Goal: Information Seeking & Learning: Check status

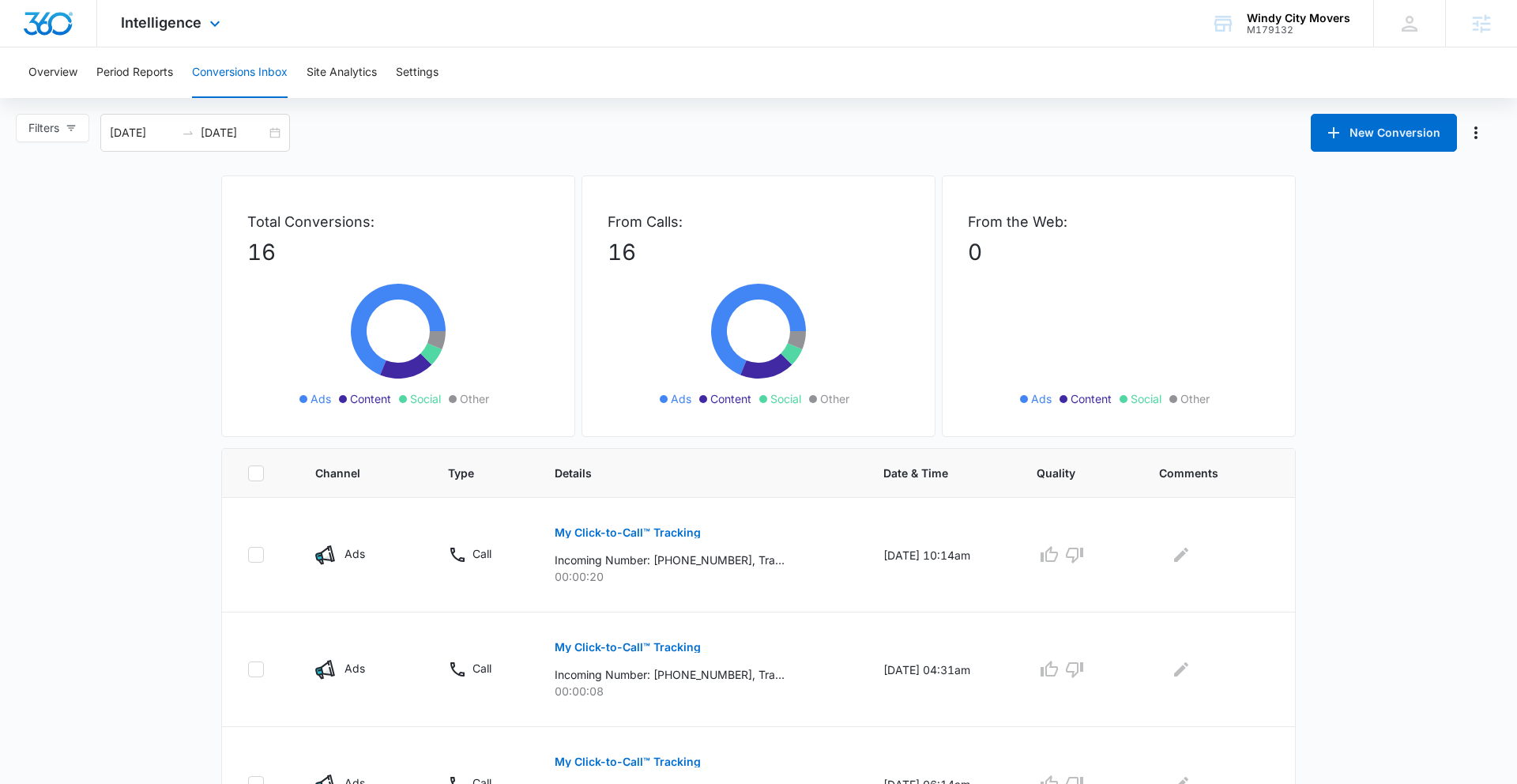
click at [144, 32] on div "Intelligence Apps Reputation Forms CRM Email Social POS Content Ads Intelligenc…" at bounding box center [172, 23] width 151 height 47
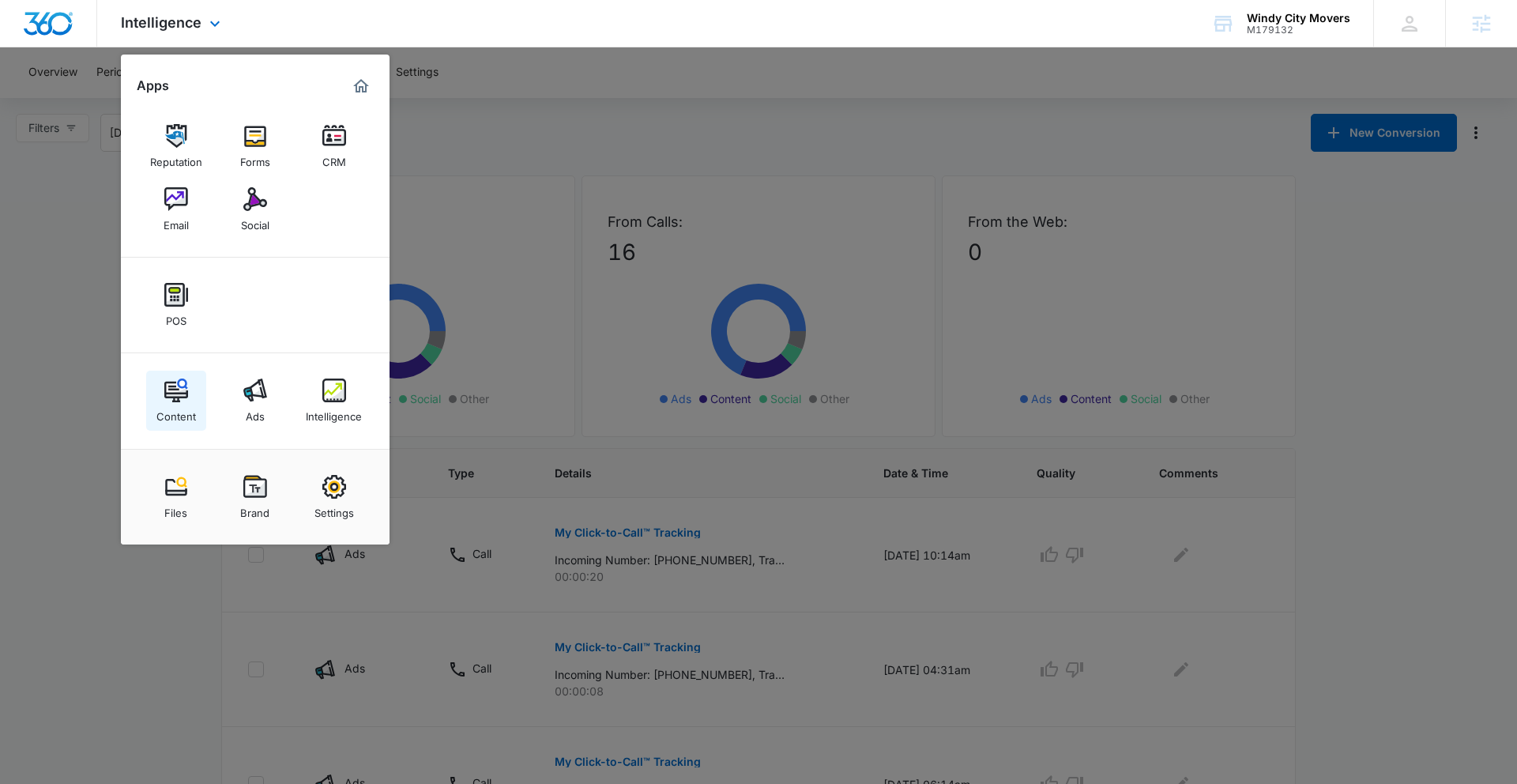
click at [176, 387] on img at bounding box center [176, 390] width 24 height 24
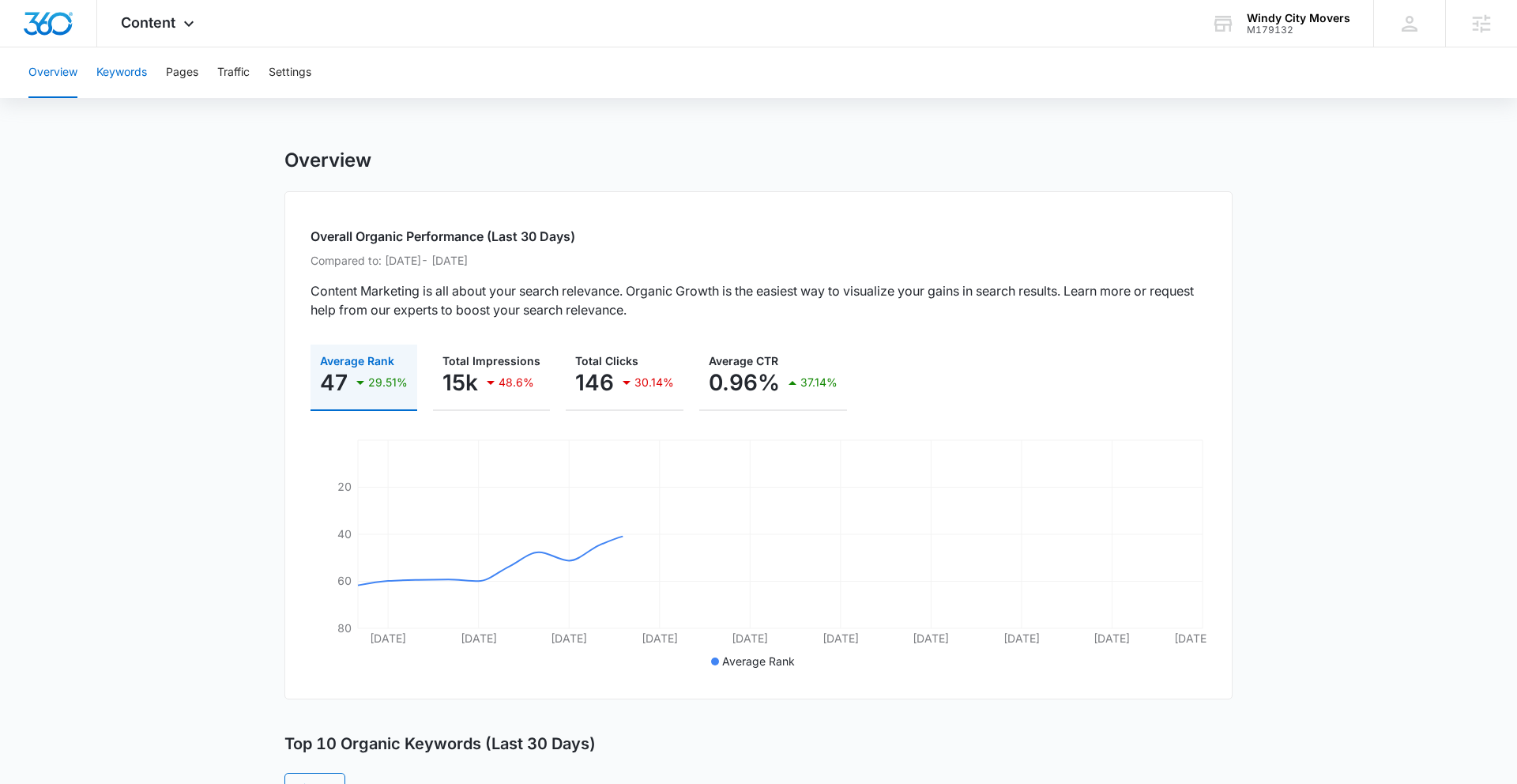
click at [125, 72] on button "Keywords" at bounding box center [121, 72] width 50 height 50
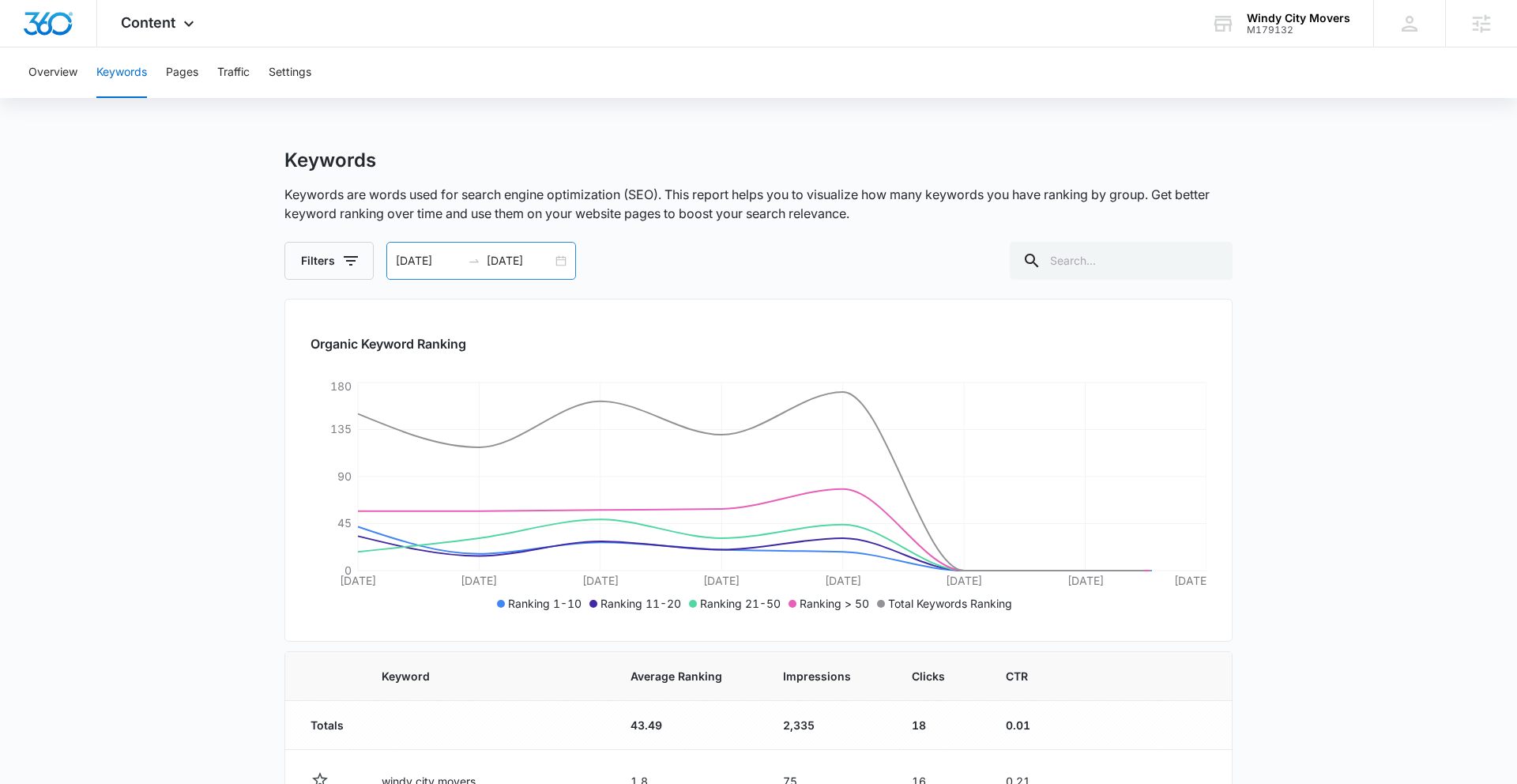
click at [553, 265] on div "[DATE] [DATE]" at bounding box center [482, 260] width 190 height 38
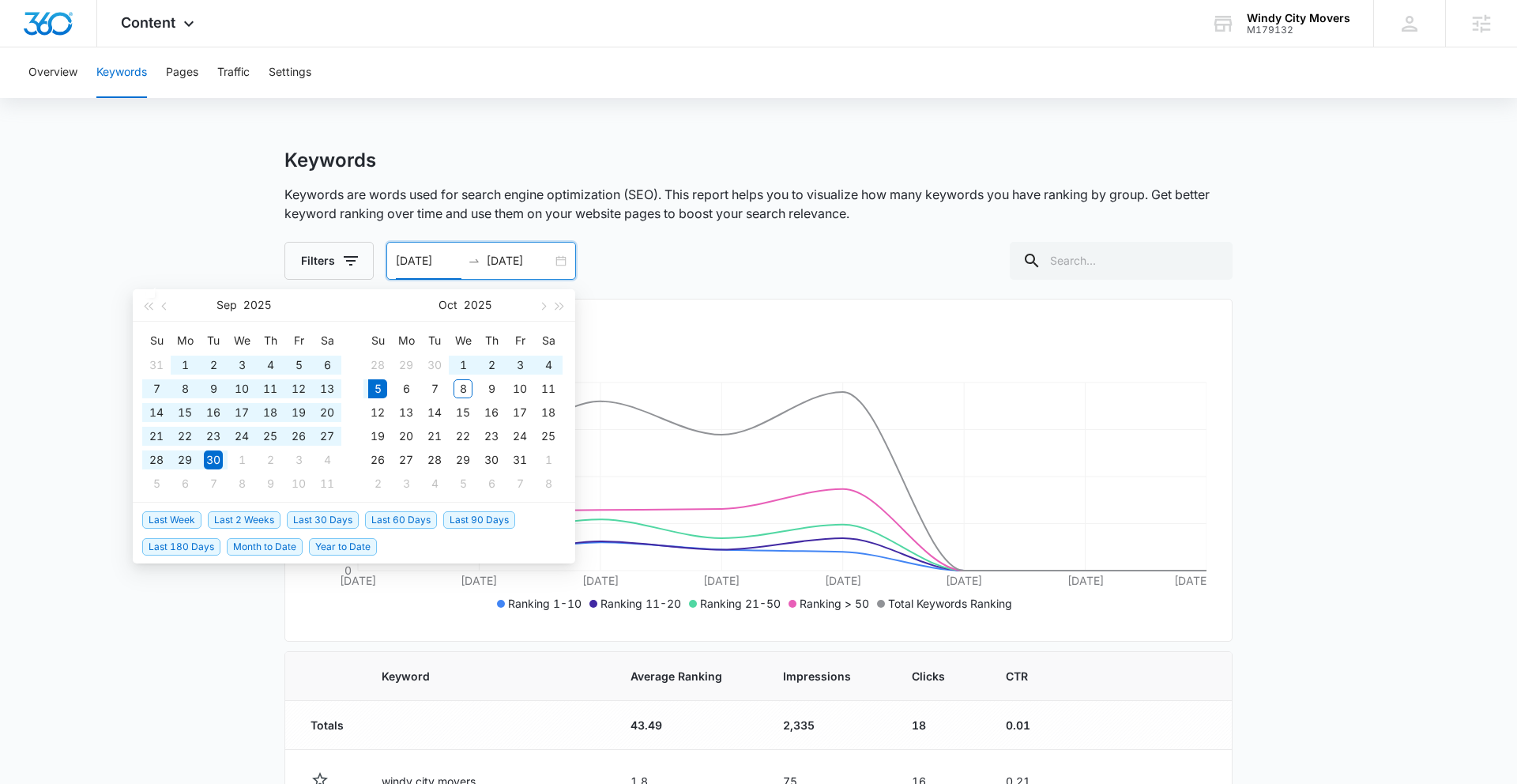
click at [213, 549] on span "Last 180 Days" at bounding box center [182, 546] width 78 height 17
type input "[DATE]"
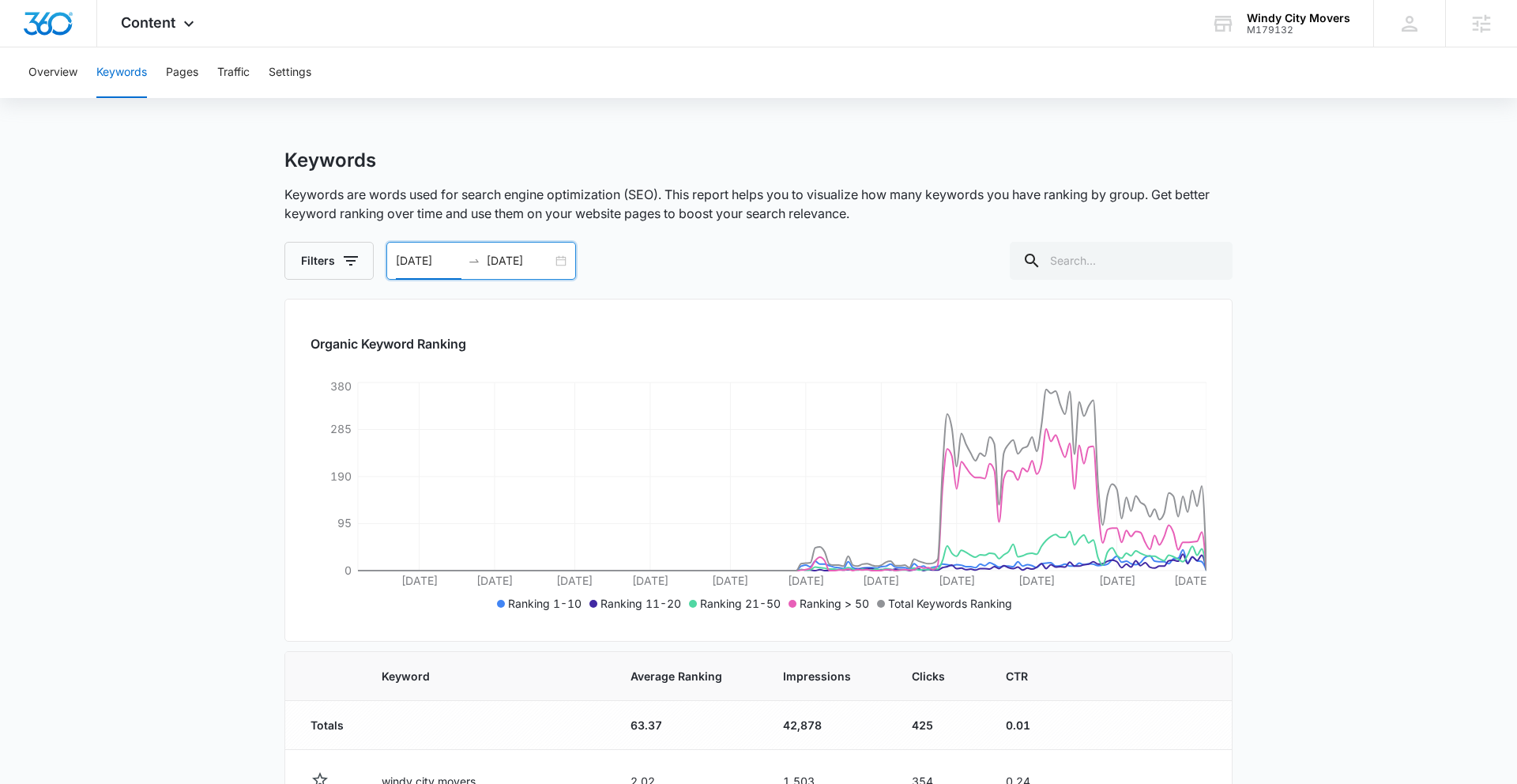
click at [556, 263] on div "[DATE] [DATE]" at bounding box center [482, 260] width 190 height 38
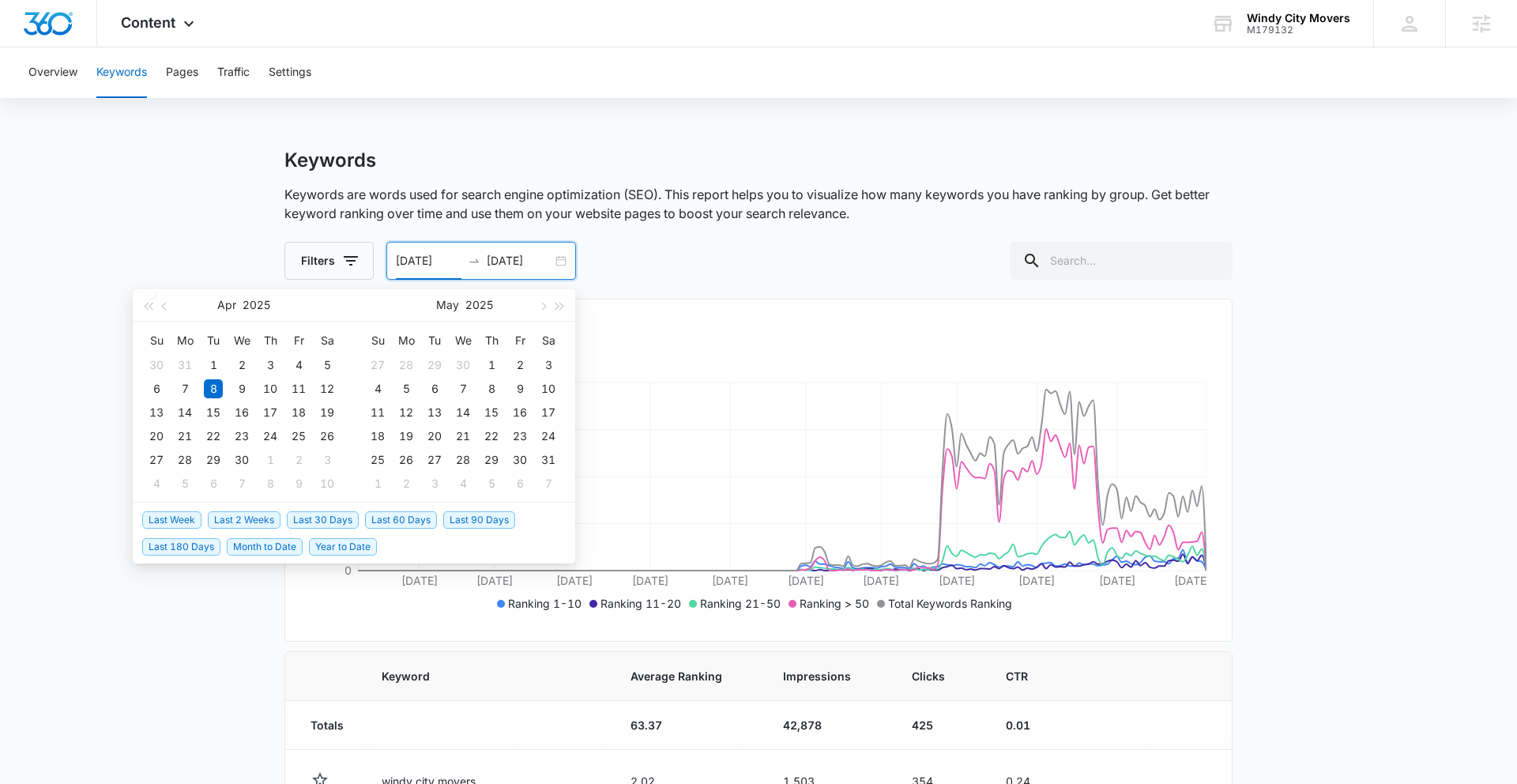
click at [322, 516] on span "Last 30 Days" at bounding box center [323, 520] width 72 height 17
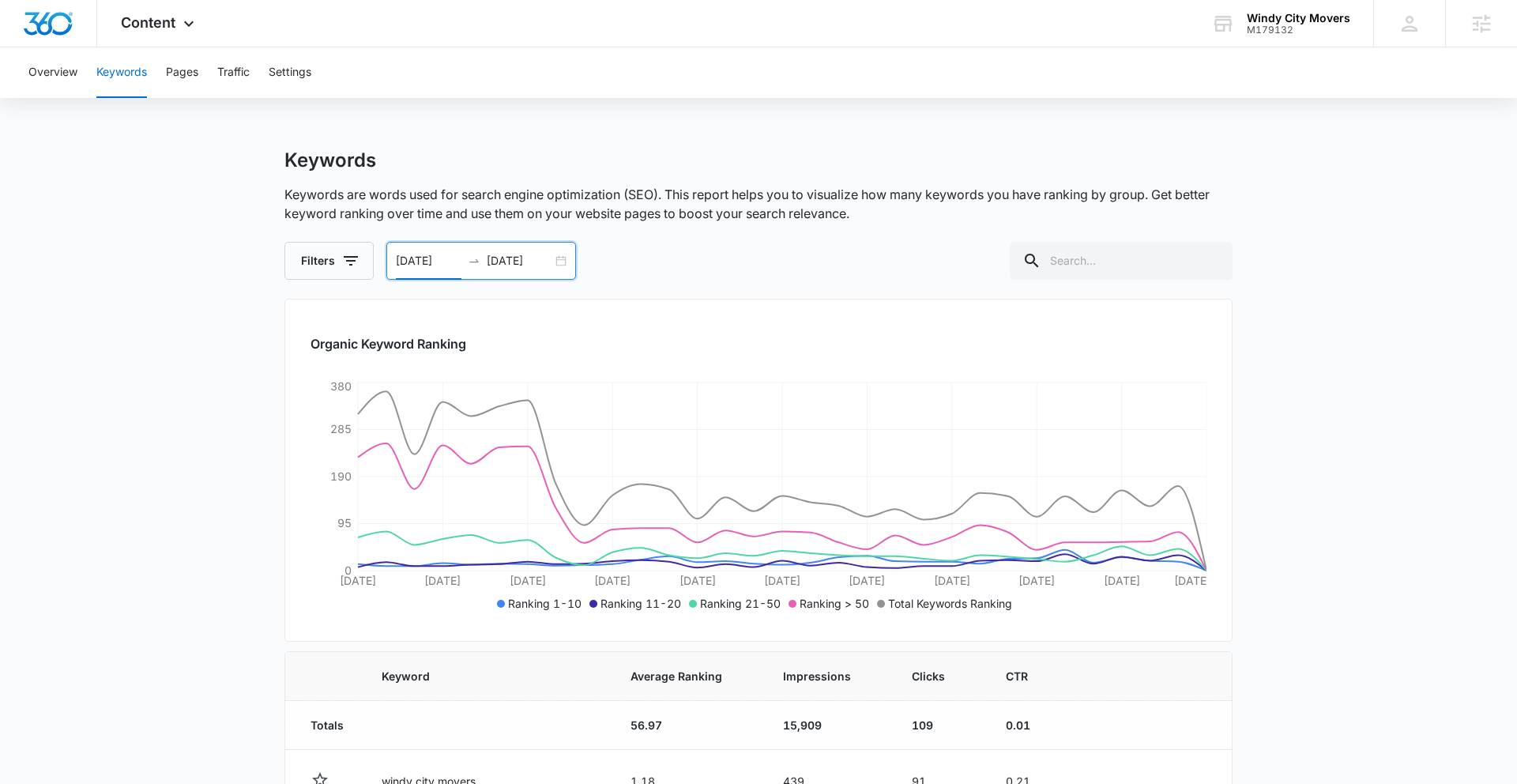
click at [559, 259] on div "[DATE] [DATE]" at bounding box center [482, 260] width 190 height 38
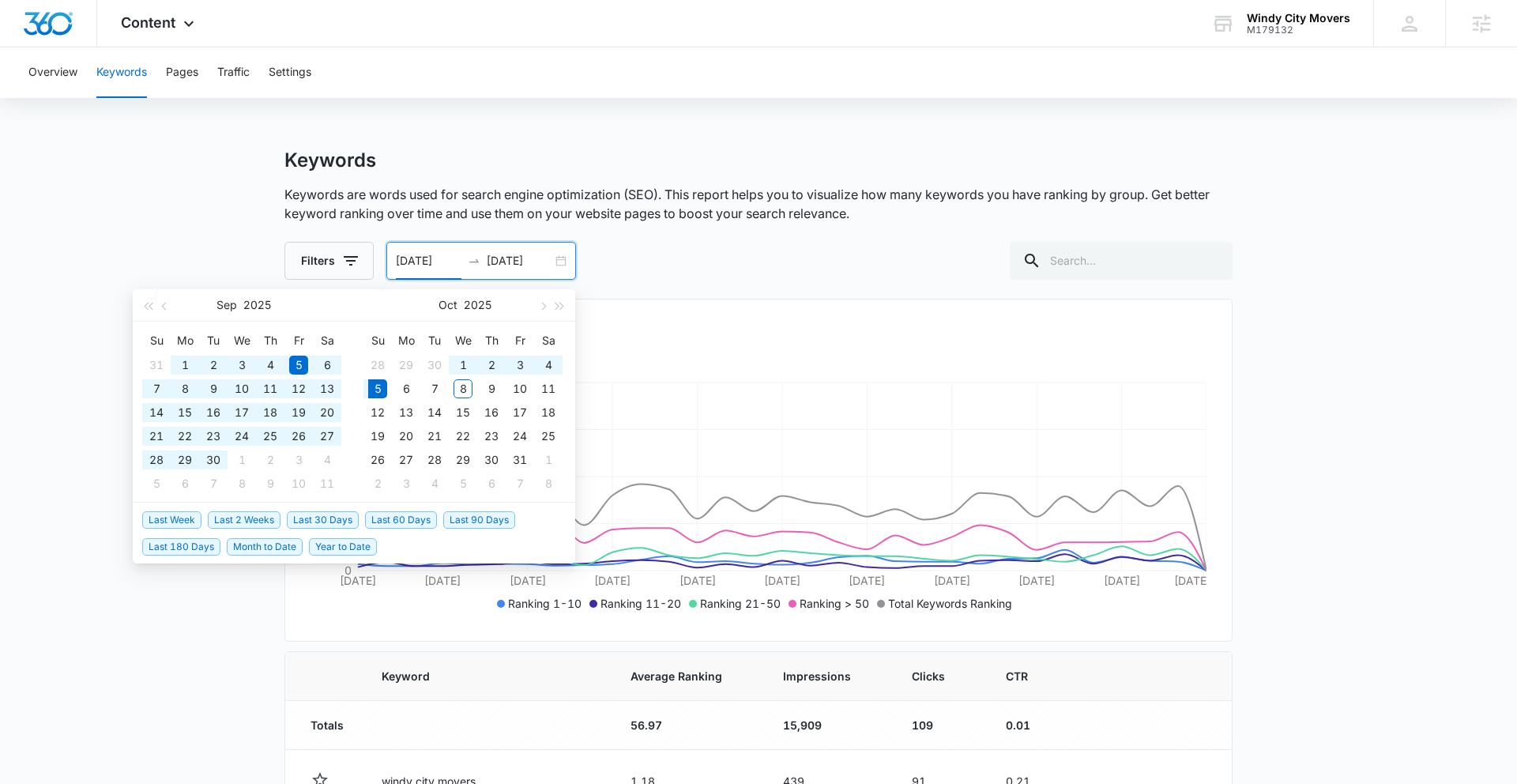
click at [375, 518] on span "Last 60 Days" at bounding box center [401, 520] width 72 height 17
type input "[DATE]"
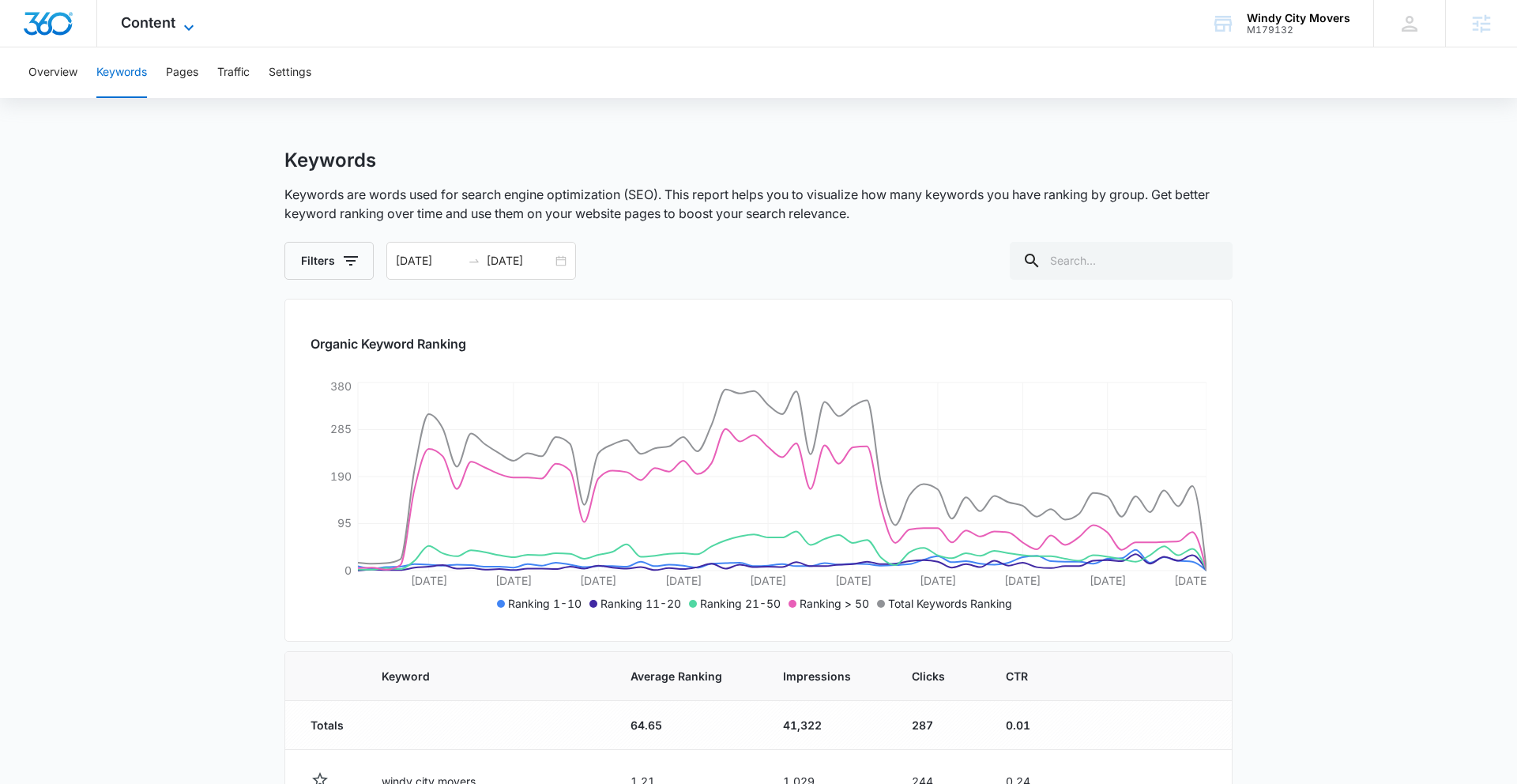
click at [156, 16] on span "Content" at bounding box center [147, 22] width 54 height 16
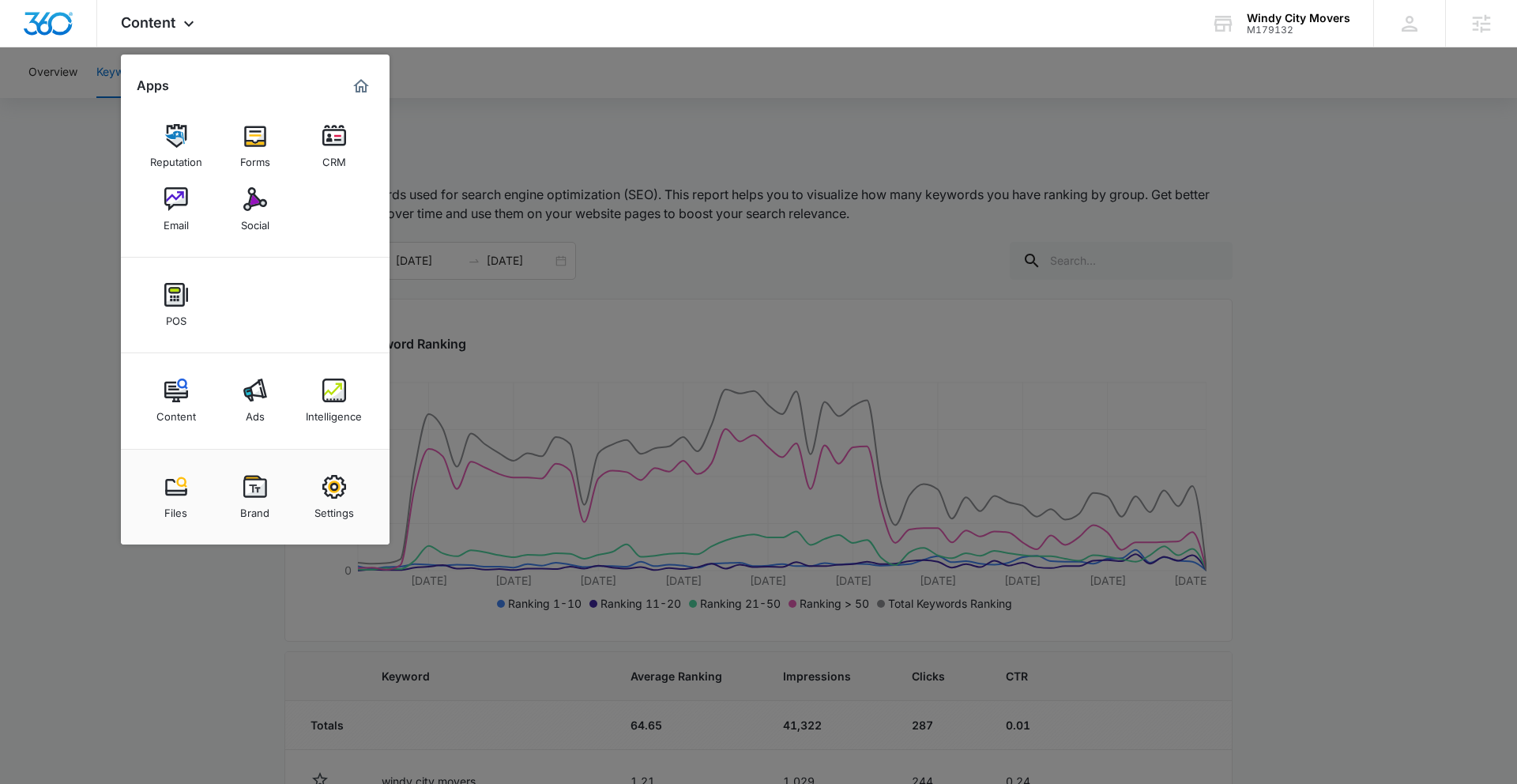
click at [220, 636] on div at bounding box center [758, 392] width 1517 height 784
